Goal: Task Accomplishment & Management: Complete application form

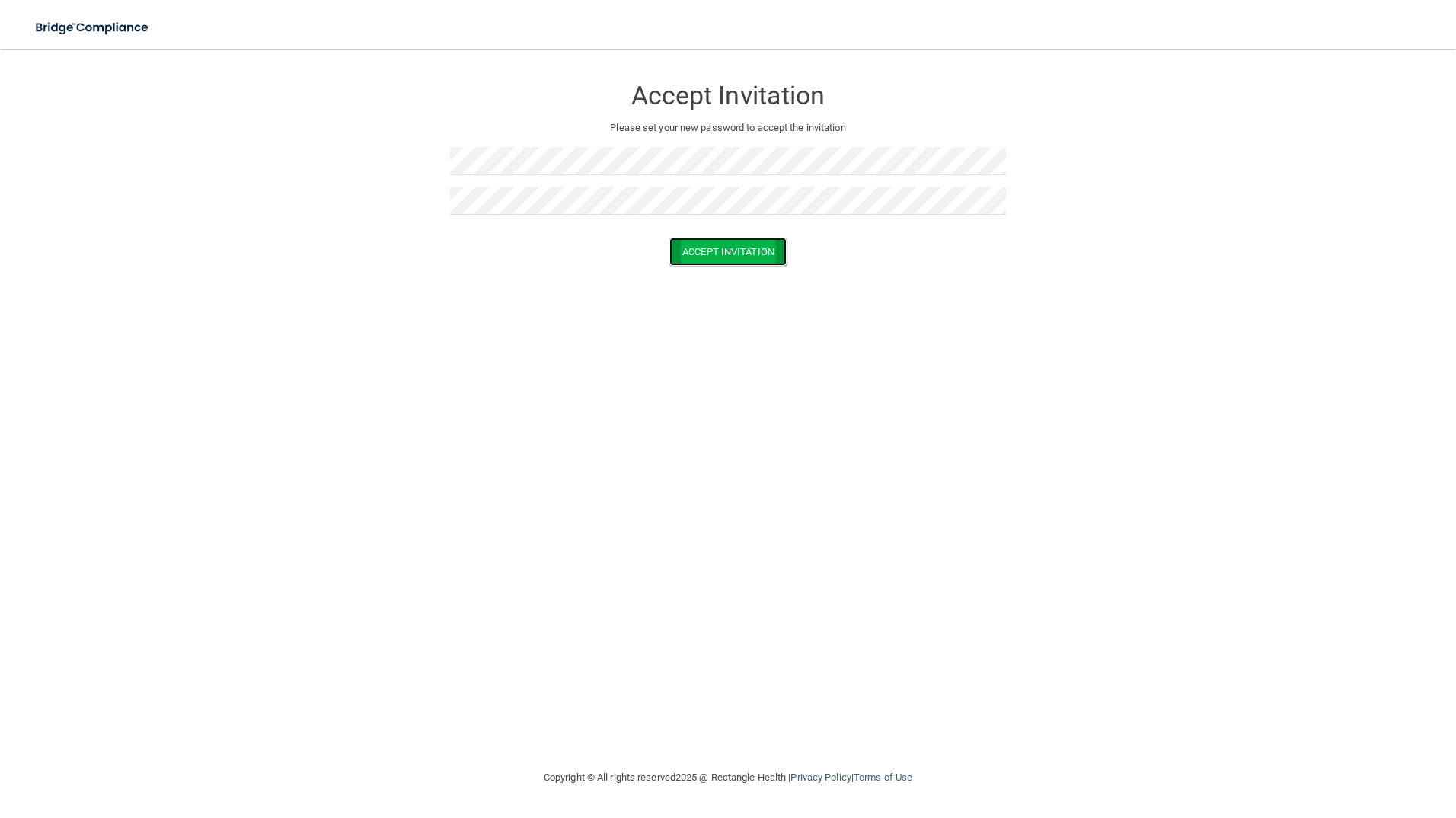
click at [717, 250] on button "Accept Invitation" at bounding box center [728, 251] width 118 height 28
click at [874, 296] on form "Accept Invitation Please set your new password to accept the invitation Token i…" at bounding box center [728, 185] width 1395 height 242
click at [737, 264] on button "Accept Invitation" at bounding box center [728, 274] width 118 height 28
click at [781, 250] on button "Accept Invitation" at bounding box center [728, 251] width 118 height 28
